Goal: Task Accomplishment & Management: Manage account settings

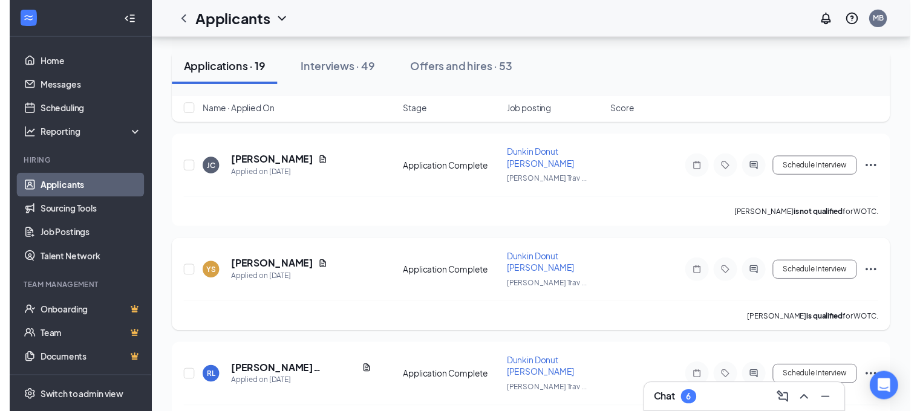
scroll to position [242, 0]
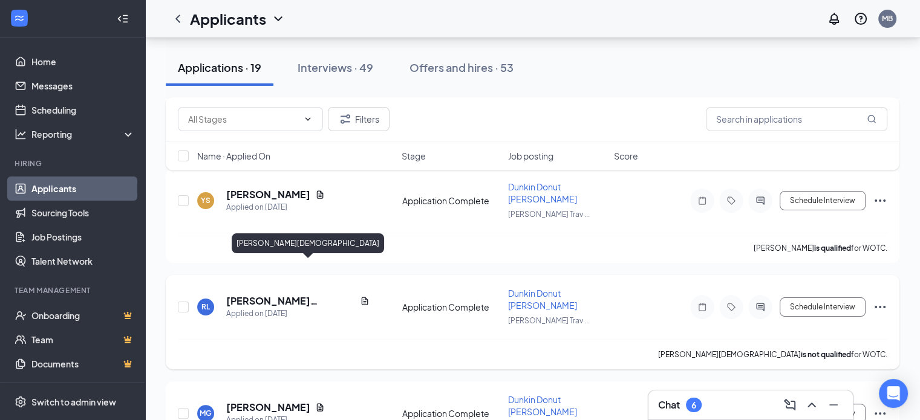
click at [276, 294] on h5 "[PERSON_NAME][DEMOGRAPHIC_DATA]" at bounding box center [290, 300] width 129 height 13
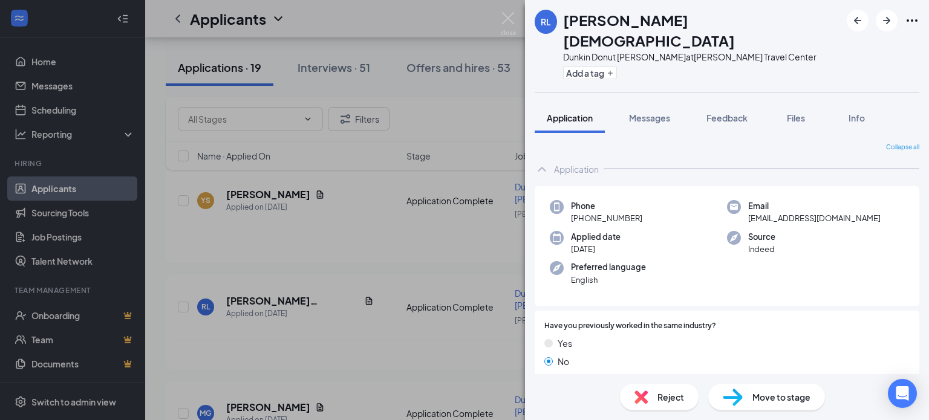
click at [343, 314] on div "[PERSON_NAME] [PERSON_NAME] [PERSON_NAME] at [PERSON_NAME] Travel Center Add a …" at bounding box center [464, 210] width 929 height 420
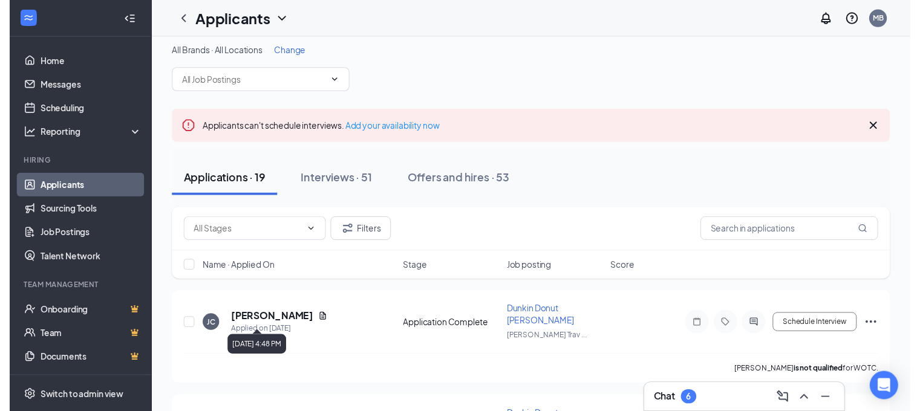
scroll to position [121, 0]
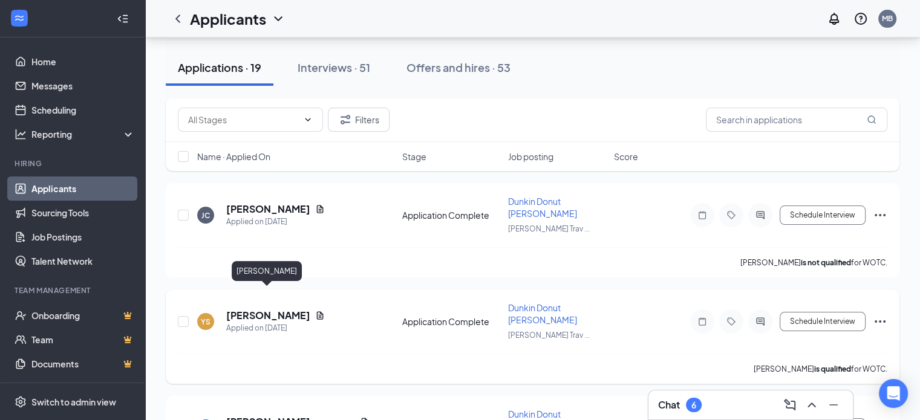
click at [265, 309] on h5 "[PERSON_NAME]" at bounding box center [268, 315] width 84 height 13
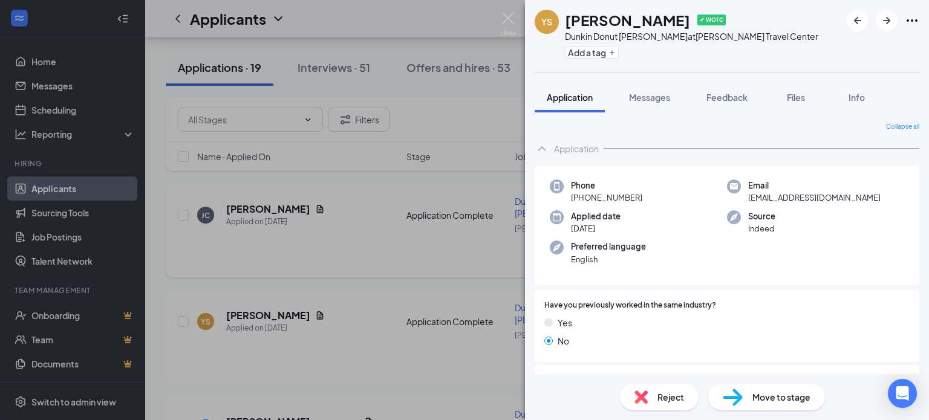
drag, startPoint x: 361, startPoint y: 255, endPoint x: 321, endPoint y: 240, distance: 42.7
click at [357, 253] on div "YS [PERSON_NAME] ✔ WOTC Dunkin [PERSON_NAME] at [PERSON_NAME] Travel Center Add…" at bounding box center [464, 210] width 929 height 420
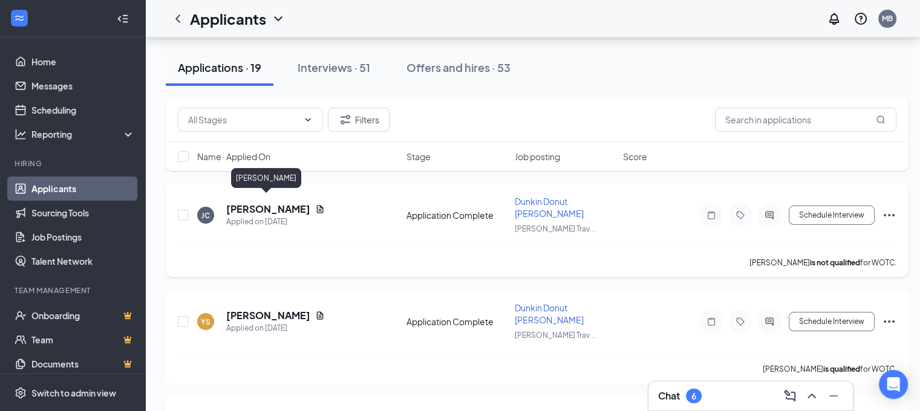
click at [278, 203] on h5 "[PERSON_NAME]" at bounding box center [268, 209] width 84 height 13
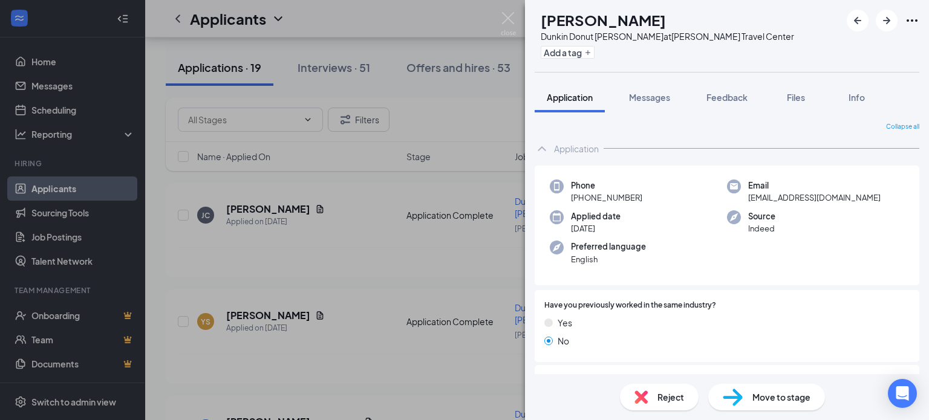
click at [424, 249] on div "[PERSON_NAME] Janeiea [PERSON_NAME] [PERSON_NAME] at [PERSON_NAME] Travel Cente…" at bounding box center [464, 210] width 929 height 420
